Goal: Task Accomplishment & Management: Use online tool/utility

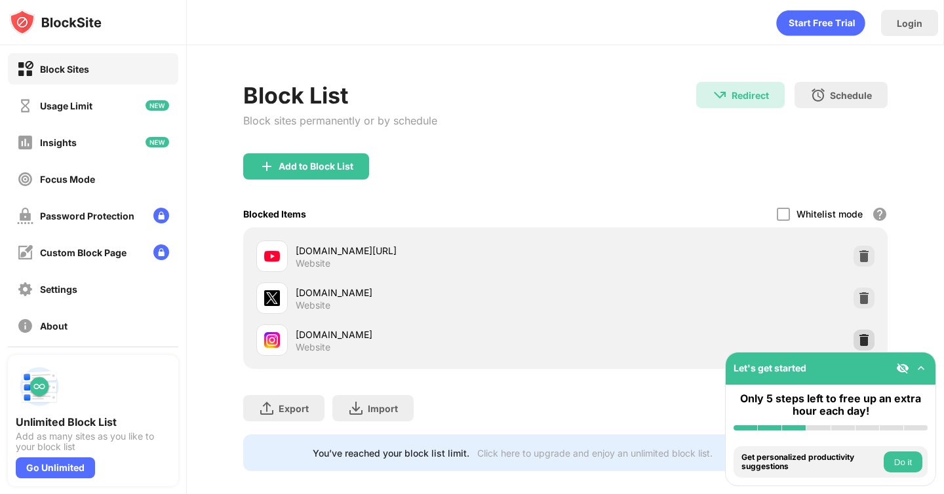
click at [867, 338] on img at bounding box center [863, 340] width 13 height 13
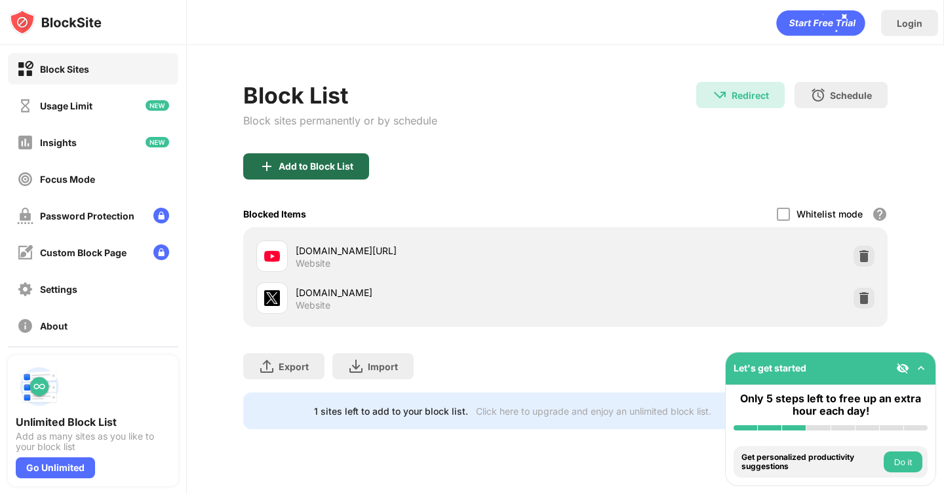
click at [324, 170] on div "Add to Block List" at bounding box center [315, 166] width 75 height 10
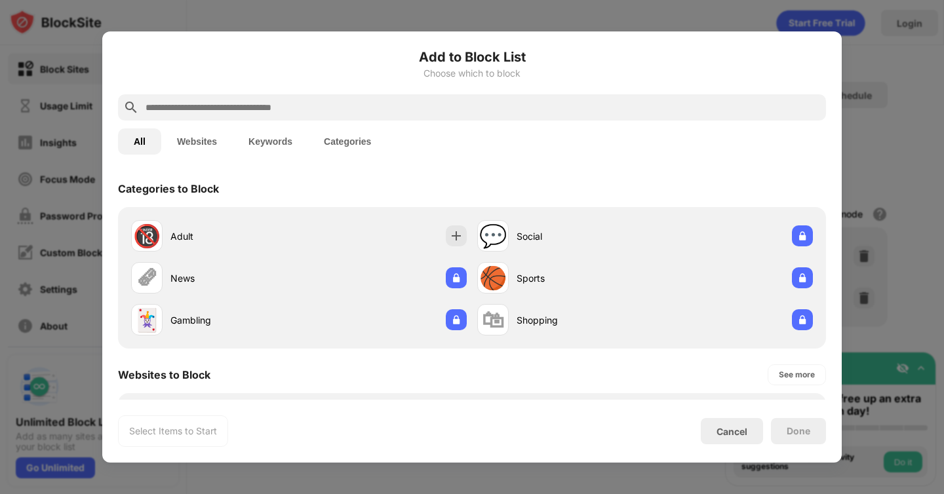
click at [311, 108] on input "text" at bounding box center [482, 108] width 676 height 16
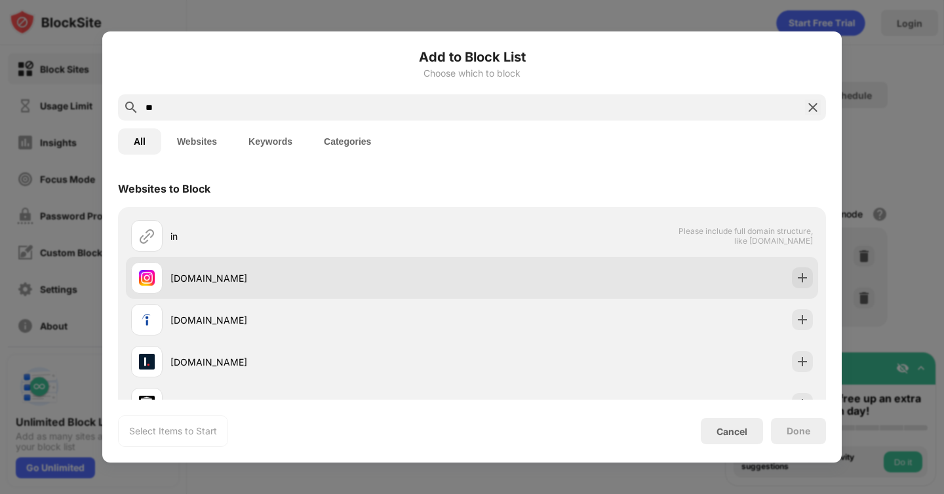
type input "**"
click at [805, 286] on div at bounding box center [802, 277] width 21 height 21
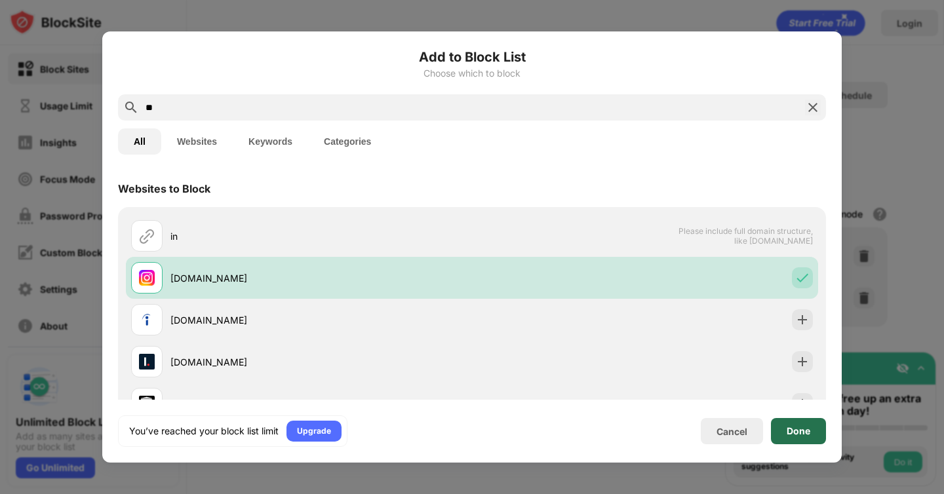
click at [776, 435] on div "Done" at bounding box center [798, 431] width 55 height 26
